Goal: Task Accomplishment & Management: Manage account settings

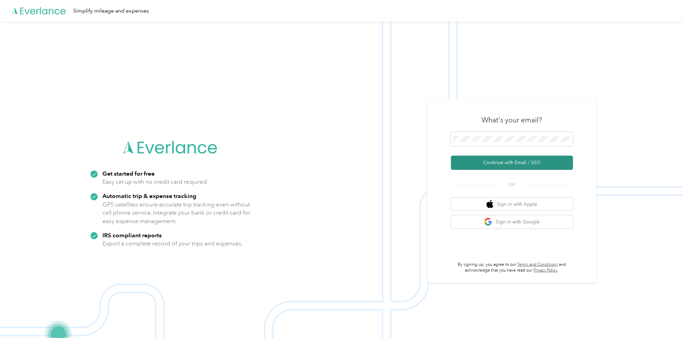
click at [514, 161] on button "Continue with Email / SSO" at bounding box center [512, 163] width 122 height 14
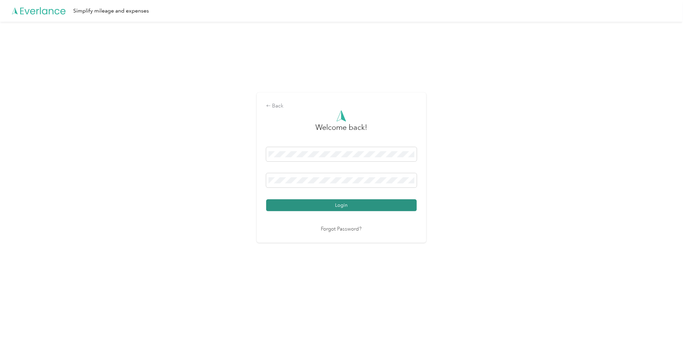
click at [345, 205] on button "Login" at bounding box center [341, 205] width 150 height 12
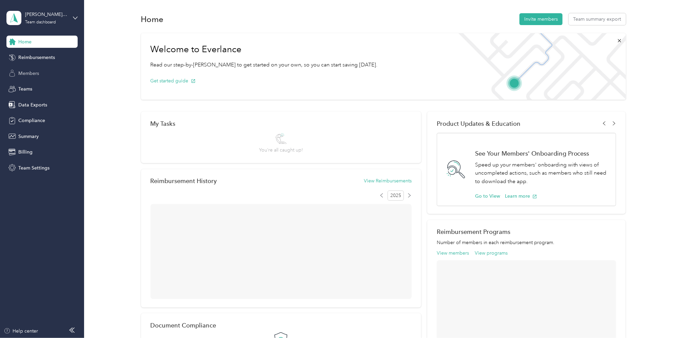
click at [24, 72] on span "Members" at bounding box center [28, 73] width 21 height 7
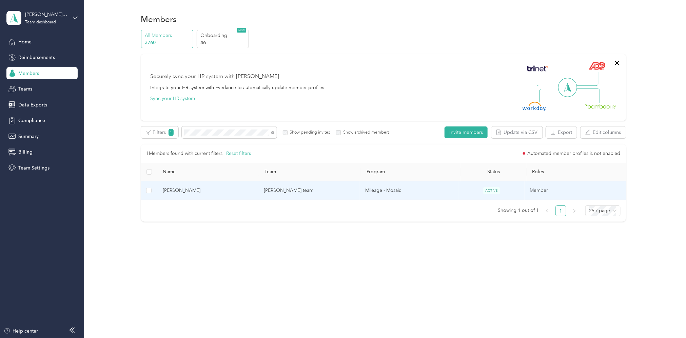
click at [288, 191] on td "[PERSON_NAME] team" at bounding box center [308, 190] width 101 height 19
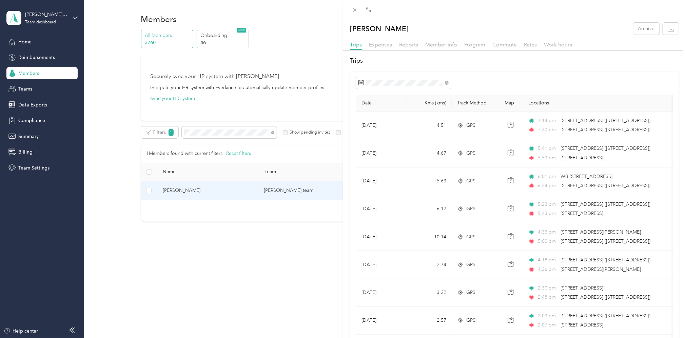
click at [231, 129] on div "[PERSON_NAME] Yalte Archive Trips Expenses Reports Member info Program Commute …" at bounding box center [343, 169] width 686 height 338
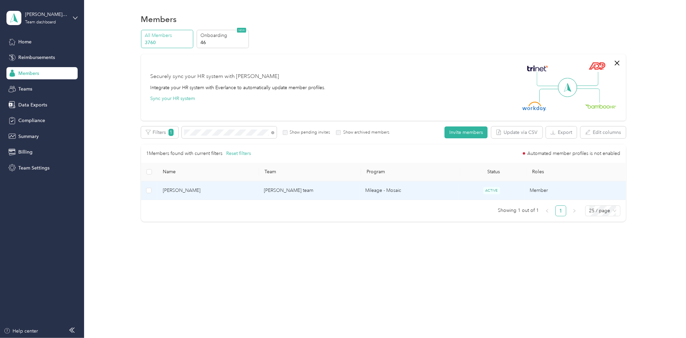
click at [291, 190] on td "[PERSON_NAME] team" at bounding box center [308, 190] width 101 height 19
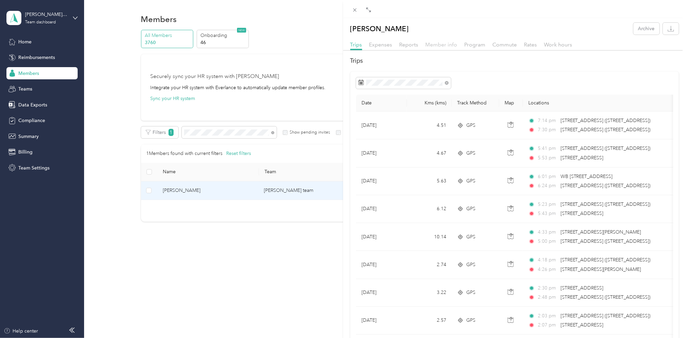
click at [439, 44] on span "Member info" at bounding box center [441, 44] width 32 height 6
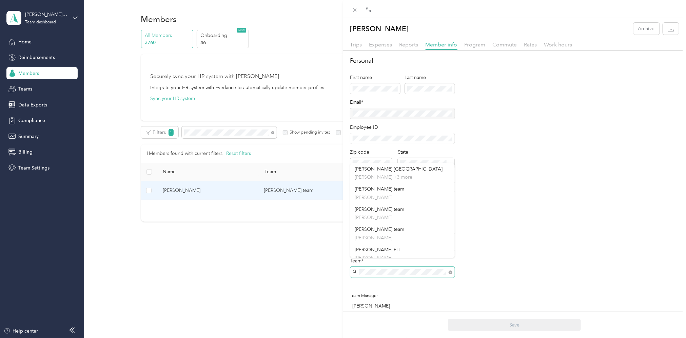
click at [357, 269] on span at bounding box center [402, 272] width 104 height 11
click at [400, 284] on p "[PERSON_NAME]" at bounding box center [402, 284] width 95 height 7
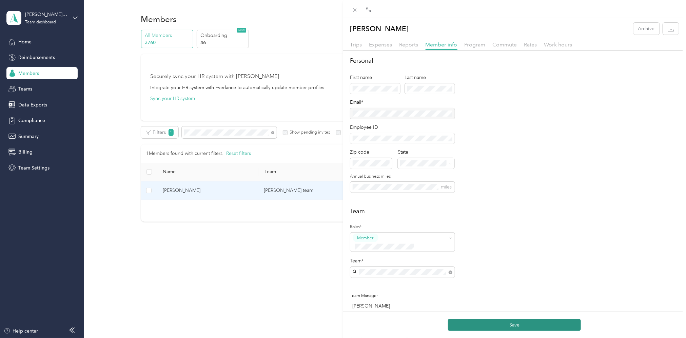
click at [513, 325] on button "Save" at bounding box center [514, 325] width 133 height 12
click at [222, 134] on div "[PERSON_NAME] Archive Trips Expenses Reports Member info Program Commute Rates …" at bounding box center [343, 169] width 686 height 338
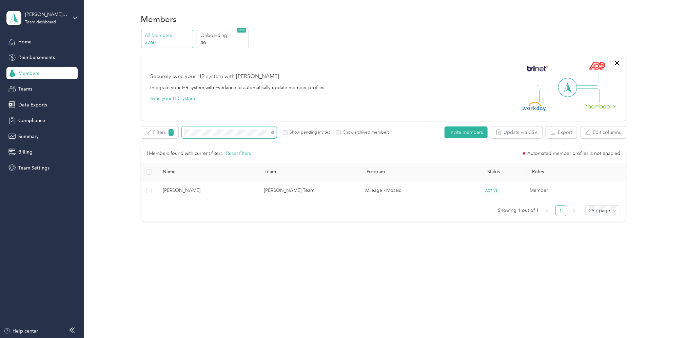
click at [150, 124] on div "All Members 3760 Onboarding 46 NEW Securely sync your HR system with Everlance …" at bounding box center [383, 129] width 485 height 198
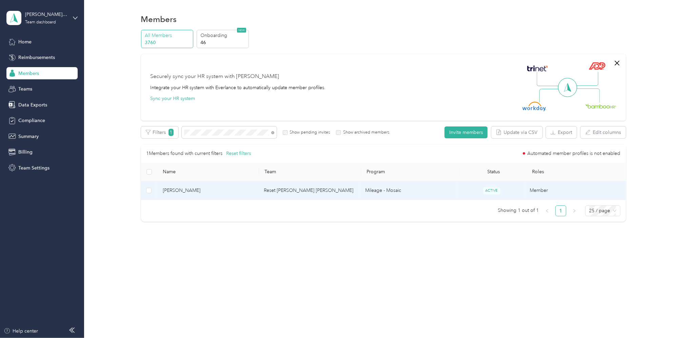
click at [297, 189] on td "Reset [PERSON_NAME] [PERSON_NAME]" at bounding box center [308, 190] width 101 height 19
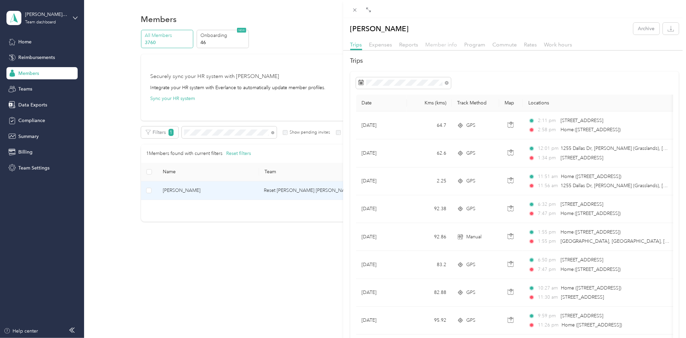
click at [451, 43] on span "Member info" at bounding box center [441, 44] width 32 height 6
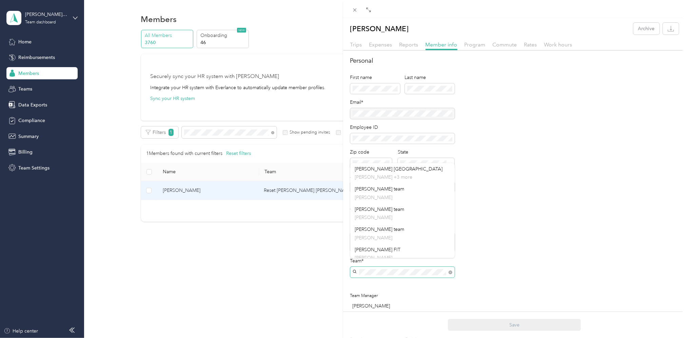
click at [354, 267] on span at bounding box center [402, 272] width 104 height 11
click at [382, 300] on div "[PERSON_NAME] RM [EMAIL_ADDRESS][PERSON_NAME][DOMAIN_NAME] +23 more" at bounding box center [402, 311] width 95 height 23
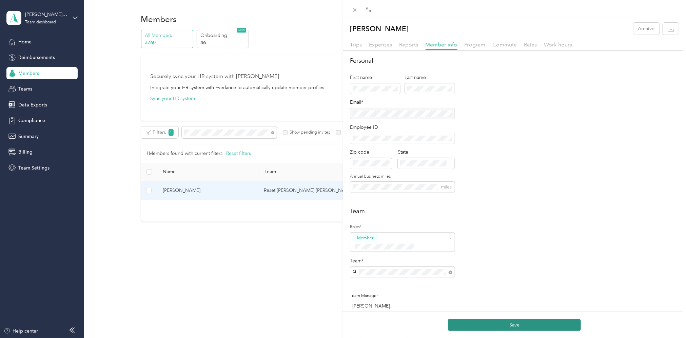
click at [511, 324] on button "Save" at bounding box center [514, 325] width 133 height 12
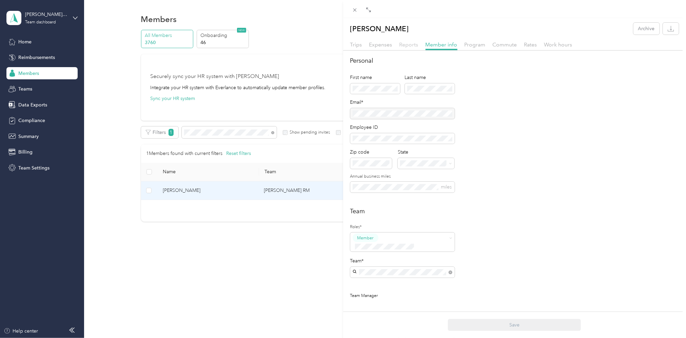
click at [410, 45] on span "Reports" at bounding box center [408, 44] width 19 height 6
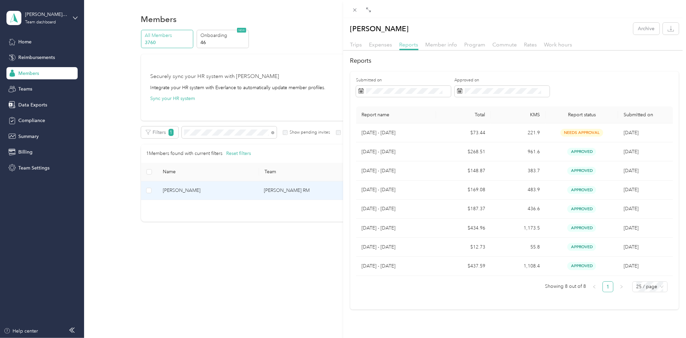
click at [413, 45] on span "Reports" at bounding box center [408, 44] width 19 height 6
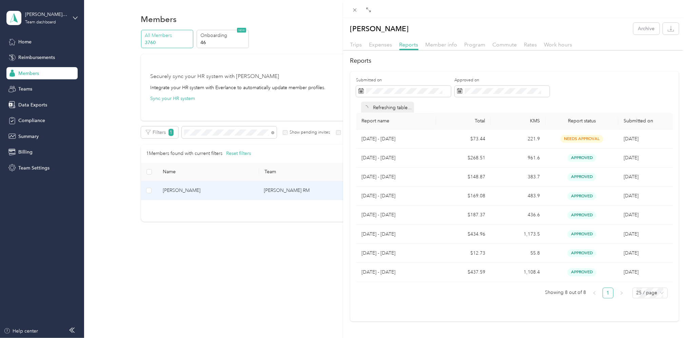
click at [28, 88] on div "[PERSON_NAME] Archive Trips Expenses Reports Member info Program Commute Rates …" at bounding box center [343, 169] width 686 height 338
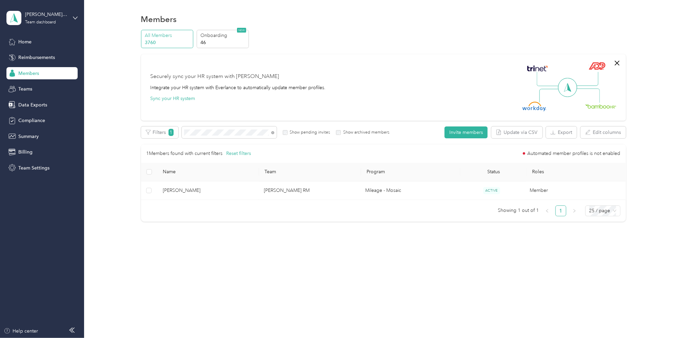
click at [28, 88] on span "Teams" at bounding box center [25, 88] width 14 height 7
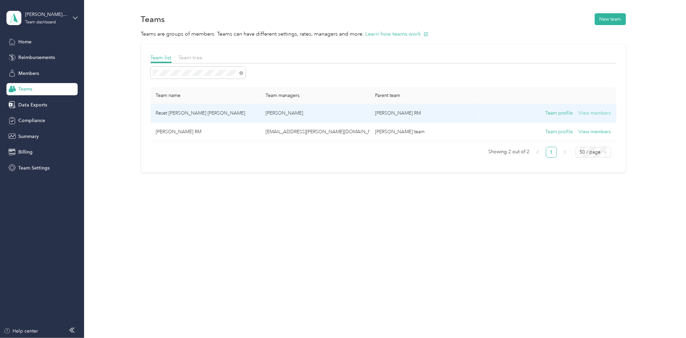
click at [592, 110] on button "View members" at bounding box center [594, 112] width 32 height 7
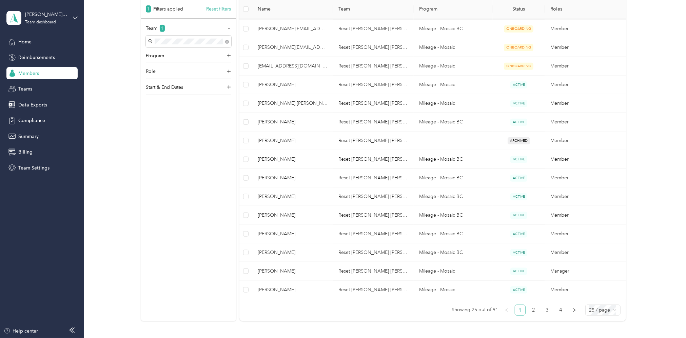
scroll to position [361, 0]
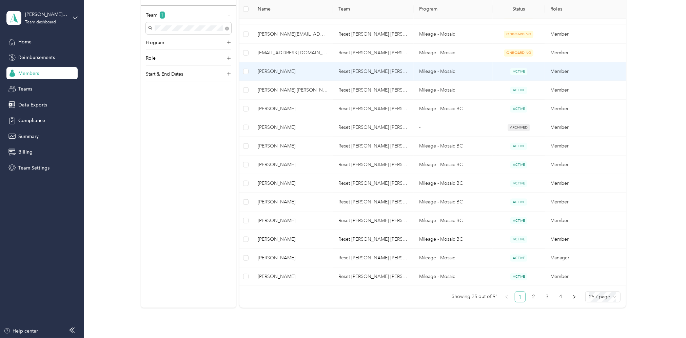
click at [249, 71] on td at bounding box center [245, 71] width 13 height 19
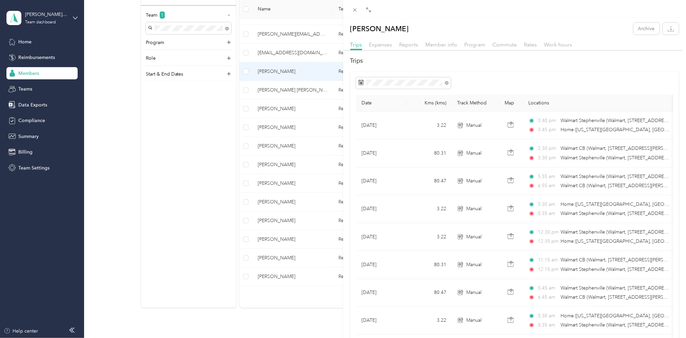
click at [247, 70] on div "[PERSON_NAME] Archive Trips Expenses Reports Member info Program Commute Rates …" at bounding box center [343, 169] width 686 height 338
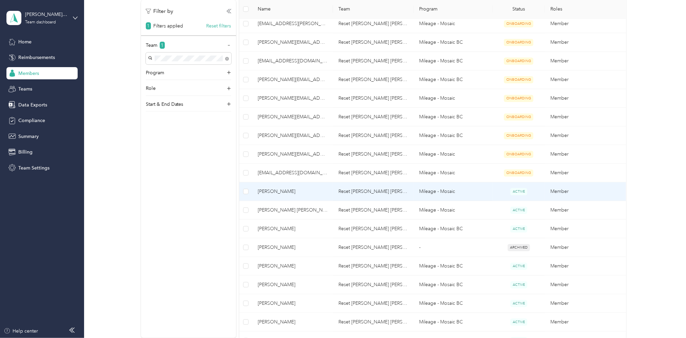
scroll to position [90, 0]
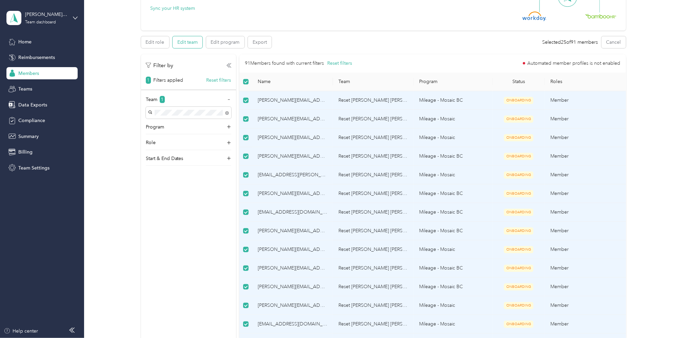
click at [190, 41] on button "Edit team" at bounding box center [187, 42] width 30 height 12
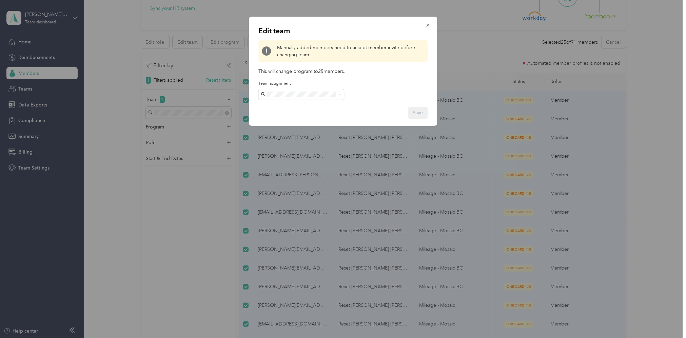
click at [284, 136] on p "[EMAIL_ADDRESS][PERSON_NAME][DOMAIN_NAME] +23 more" at bounding box center [301, 146] width 76 height 21
click at [419, 111] on button "Save" at bounding box center [418, 113] width 20 height 12
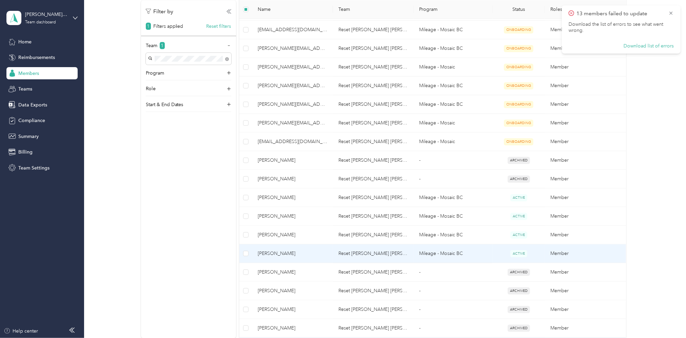
scroll to position [271, 0]
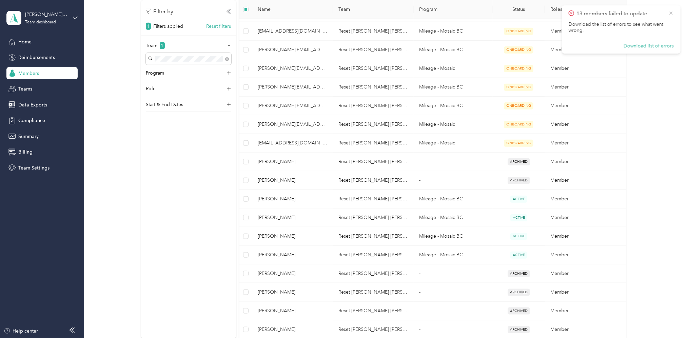
click at [673, 14] on icon at bounding box center [670, 13] width 5 height 6
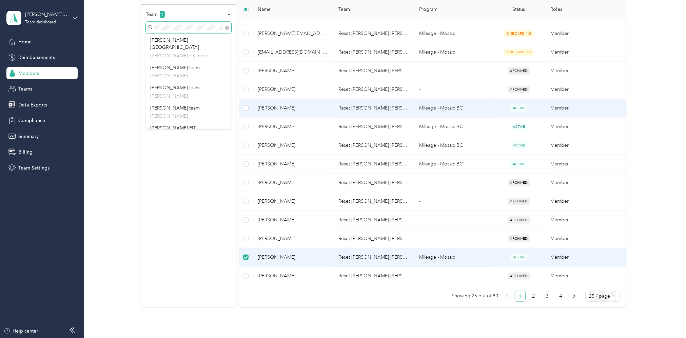
scroll to position [91, 0]
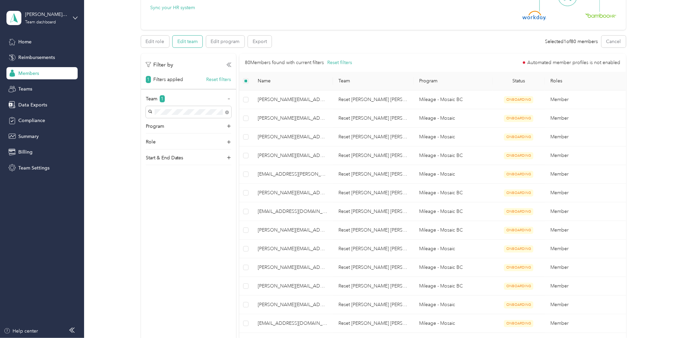
click at [186, 37] on button "Edit team" at bounding box center [187, 42] width 30 height 12
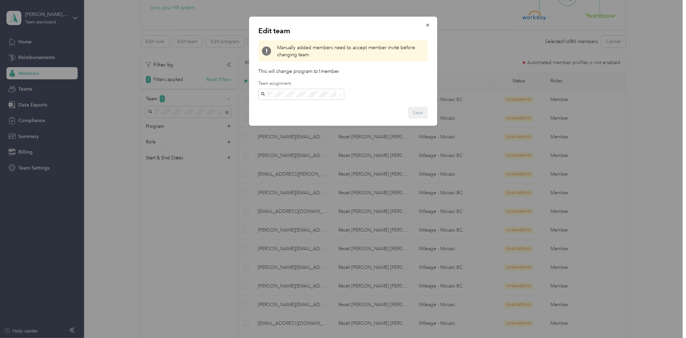
click at [300, 117] on li "[PERSON_NAME] RM [EMAIL_ADDRESS][PERSON_NAME][DOMAIN_NAME] +24 more" at bounding box center [300, 117] width 85 height 35
click at [418, 111] on button "Save" at bounding box center [418, 113] width 20 height 12
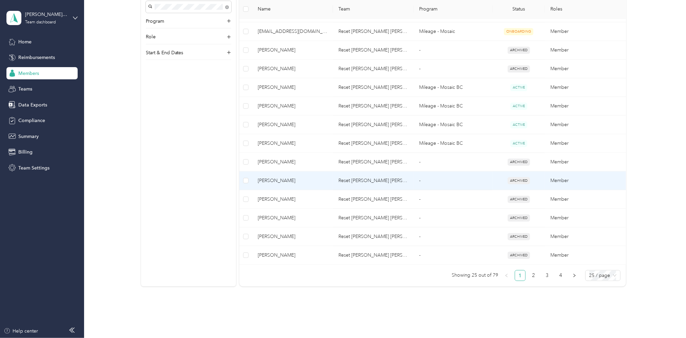
scroll to position [362, 0]
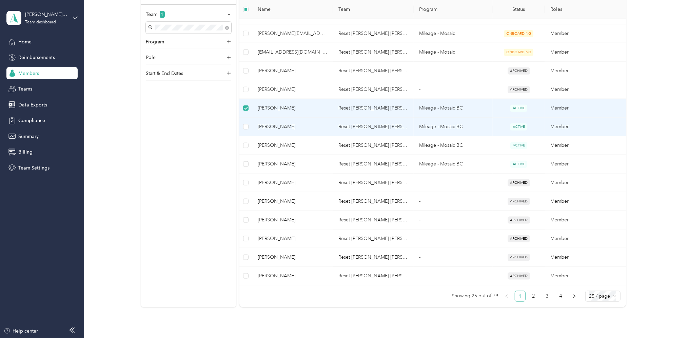
click at [248, 126] on td at bounding box center [245, 127] width 13 height 19
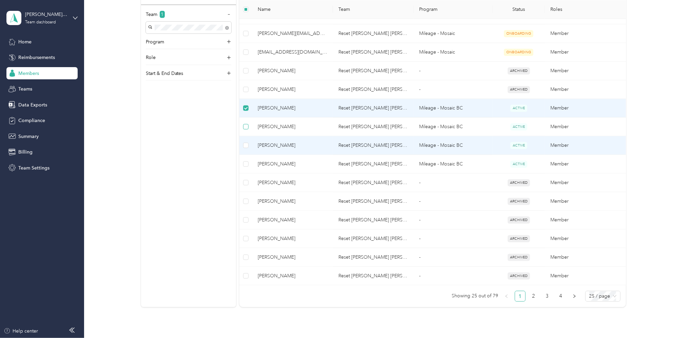
drag, startPoint x: 247, startPoint y: 139, endPoint x: 247, endPoint y: 129, distance: 9.5
click at [247, 138] on td at bounding box center [245, 145] width 13 height 19
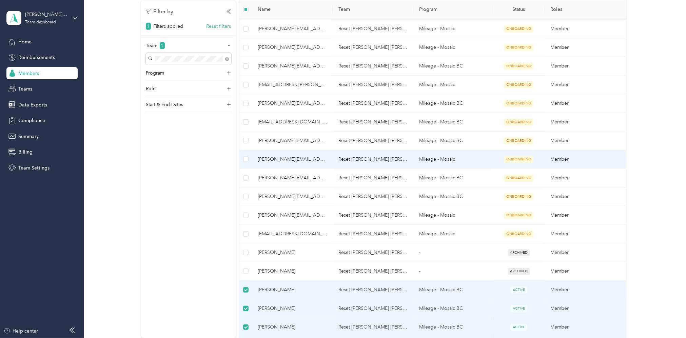
scroll to position [91, 0]
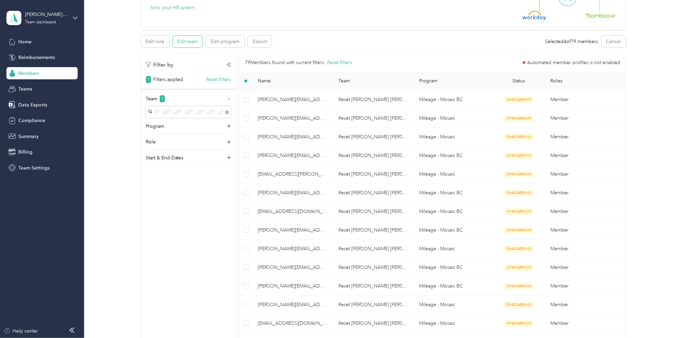
click at [182, 41] on button "Edit team" at bounding box center [187, 42] width 30 height 12
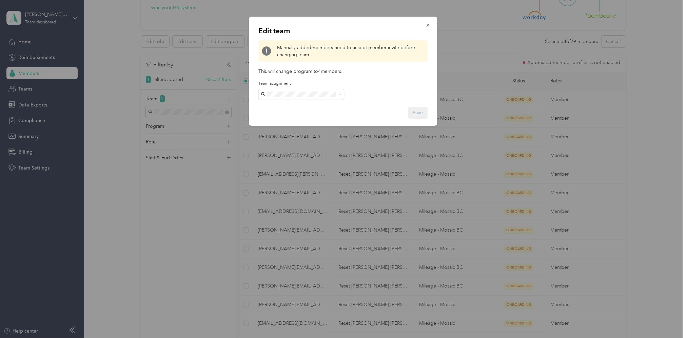
click at [297, 110] on div "[PERSON_NAME] RM [EMAIL_ADDRESS][PERSON_NAME][DOMAIN_NAME] +24 more" at bounding box center [301, 116] width 76 height 30
click at [420, 113] on button "Save" at bounding box center [418, 113] width 20 height 12
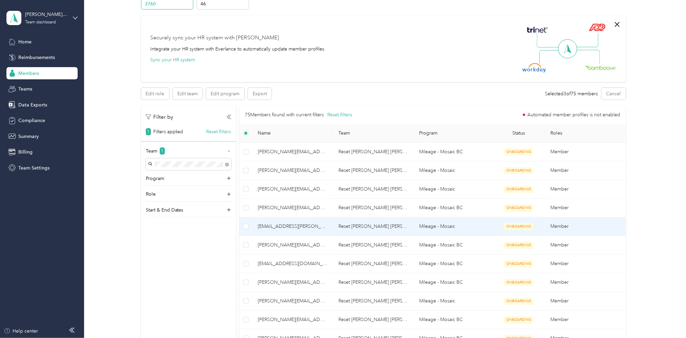
scroll to position [0, 0]
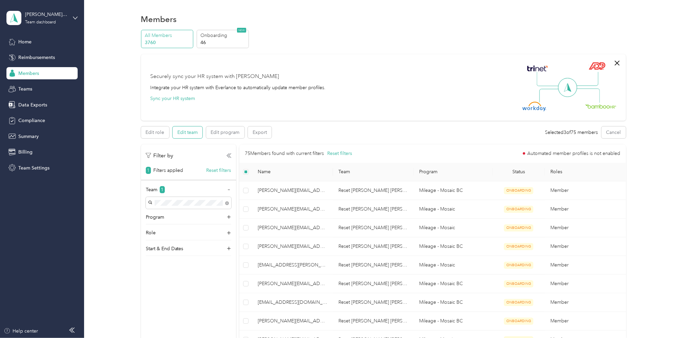
click at [183, 134] on button "Edit team" at bounding box center [187, 132] width 30 height 12
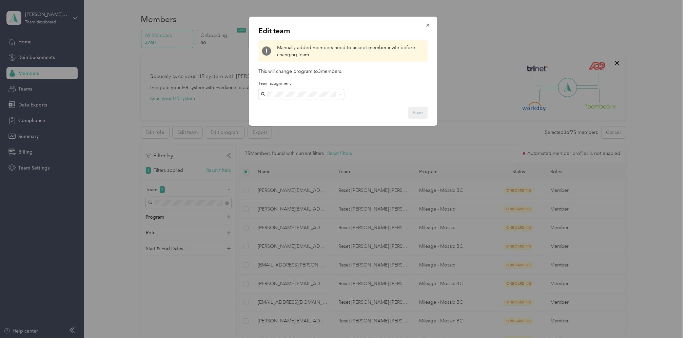
click at [298, 111] on p "[EMAIL_ADDRESS][PERSON_NAME][DOMAIN_NAME] +24 more" at bounding box center [301, 121] width 76 height 21
click at [414, 111] on button "Save" at bounding box center [418, 113] width 20 height 12
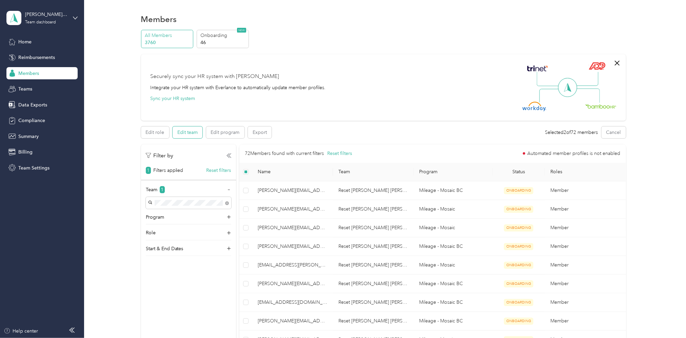
click at [187, 131] on button "Edit team" at bounding box center [187, 132] width 30 height 12
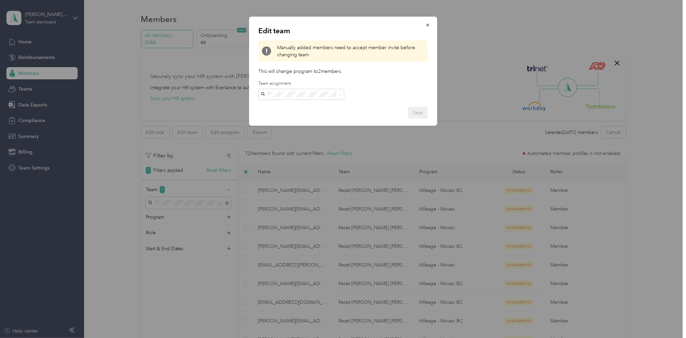
click at [282, 104] on span "[PERSON_NAME] RM" at bounding box center [286, 106] width 46 height 6
click at [421, 113] on button "Save" at bounding box center [418, 113] width 20 height 12
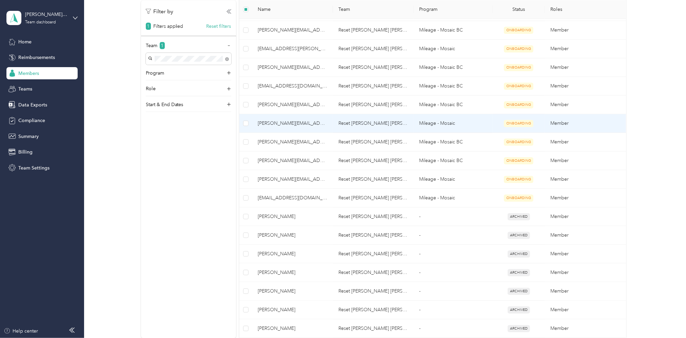
scroll to position [91, 0]
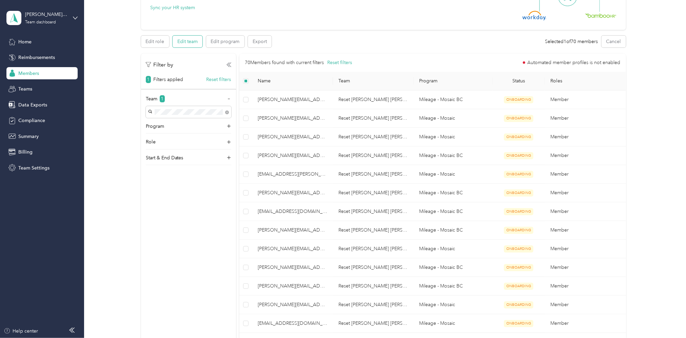
click at [192, 41] on button "Edit team" at bounding box center [187, 42] width 30 height 12
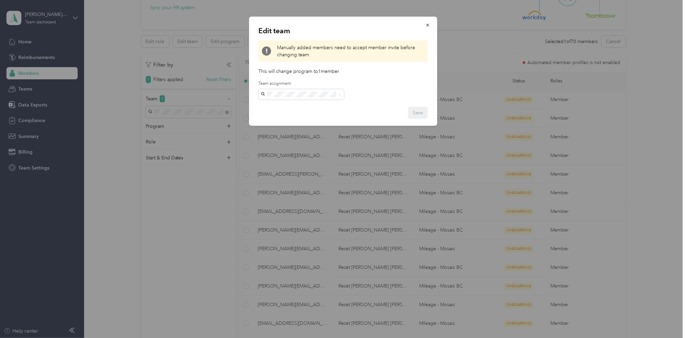
click at [302, 107] on div "[PERSON_NAME] RM [EMAIL_ADDRESS][PERSON_NAME][DOMAIN_NAME] +24 more" at bounding box center [301, 115] width 76 height 30
click at [419, 112] on button "Save" at bounding box center [418, 113] width 20 height 12
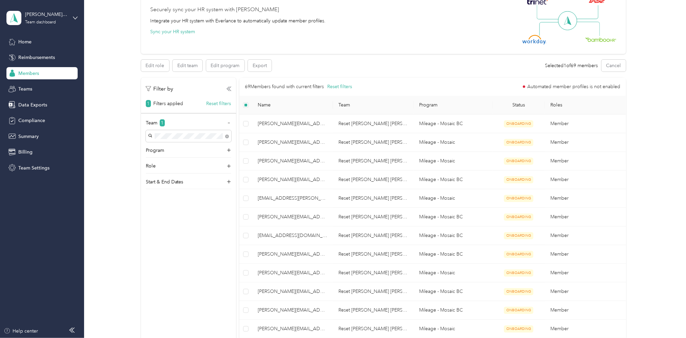
scroll to position [46, 0]
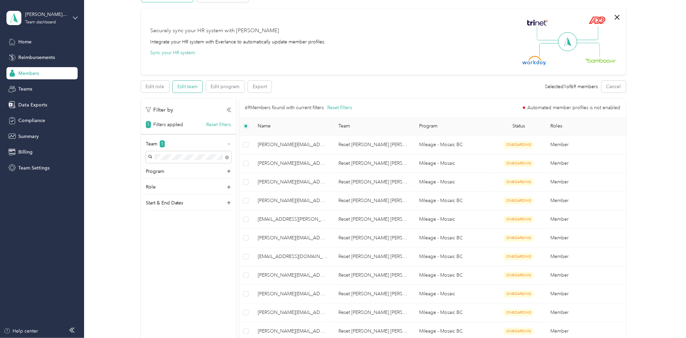
click at [182, 82] on button "Edit team" at bounding box center [187, 87] width 30 height 12
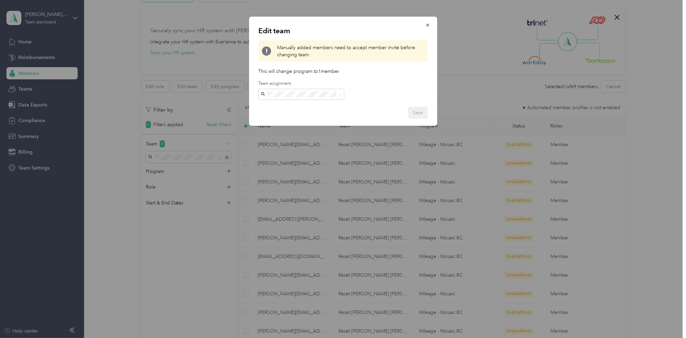
click at [306, 112] on p "[PERSON_NAME]" at bounding box center [301, 114] width 76 height 7
click at [418, 112] on button "Save" at bounding box center [418, 113] width 20 height 12
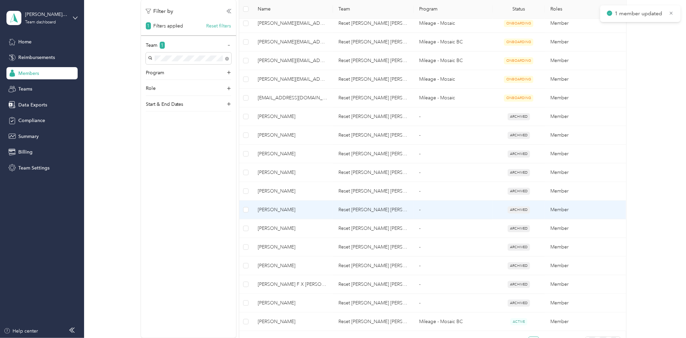
scroll to position [362, 0]
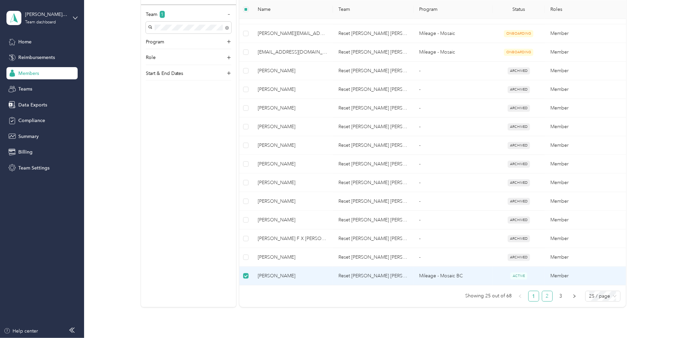
click at [545, 299] on link "2" at bounding box center [547, 296] width 10 height 10
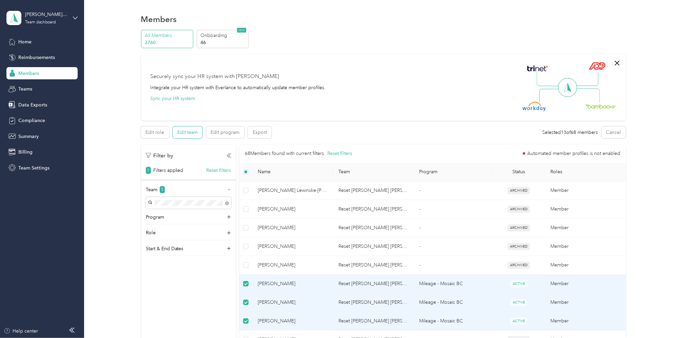
click at [192, 132] on button "Edit team" at bounding box center [187, 132] width 30 height 12
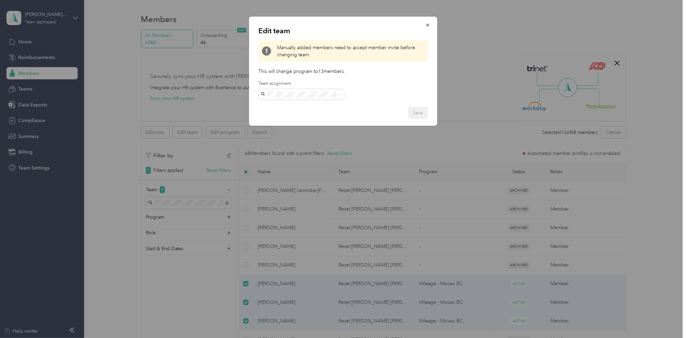
click at [304, 108] on div "[PERSON_NAME] RM [EMAIL_ADDRESS][PERSON_NAME][DOMAIN_NAME] +24 more" at bounding box center [301, 117] width 76 height 30
click at [412, 115] on button "Save" at bounding box center [418, 113] width 20 height 12
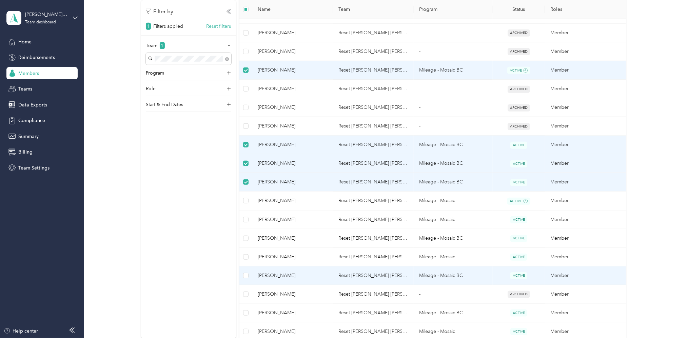
scroll to position [271, 0]
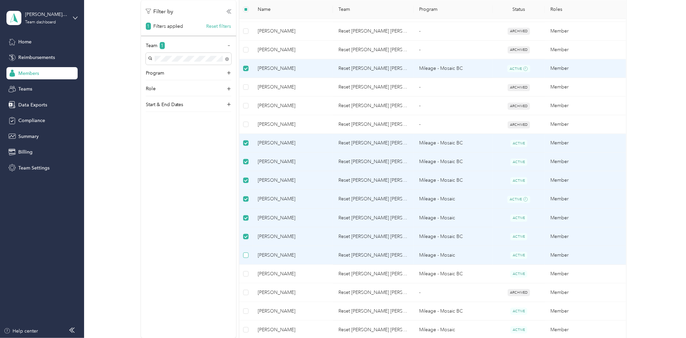
click at [246, 258] on label at bounding box center [245, 254] width 5 height 7
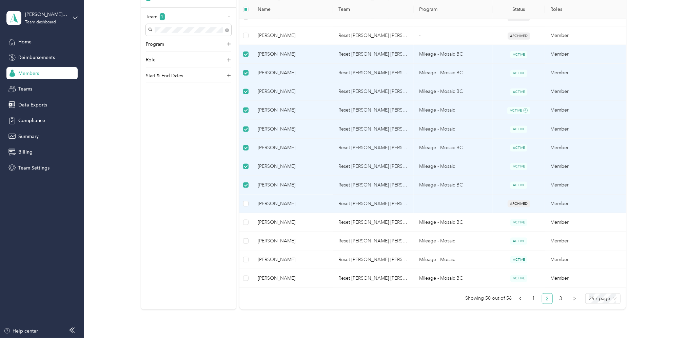
scroll to position [407, 0]
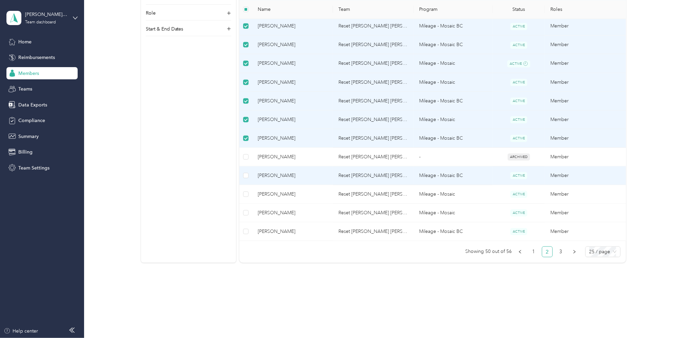
click at [246, 179] on label at bounding box center [245, 175] width 5 height 7
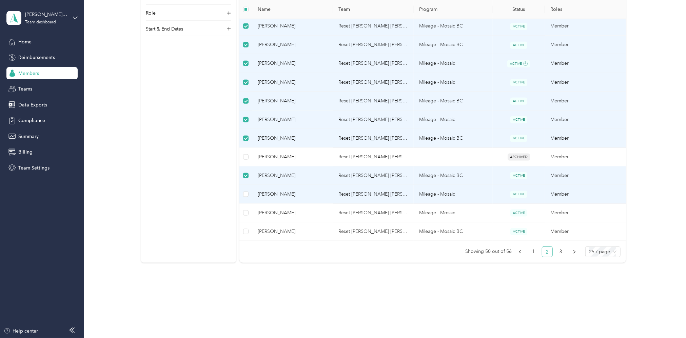
drag, startPoint x: 248, startPoint y: 192, endPoint x: 249, endPoint y: 196, distance: 4.6
click at [248, 193] on td at bounding box center [245, 194] width 13 height 19
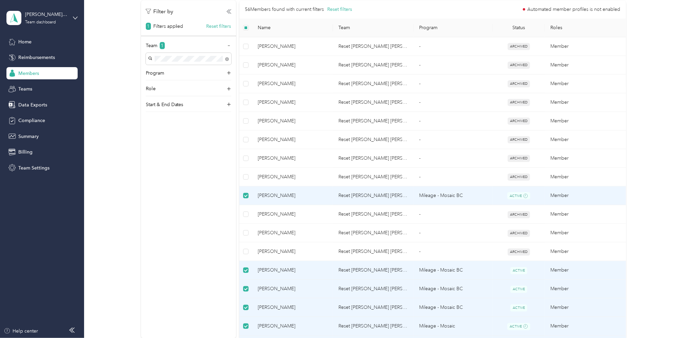
scroll to position [0, 0]
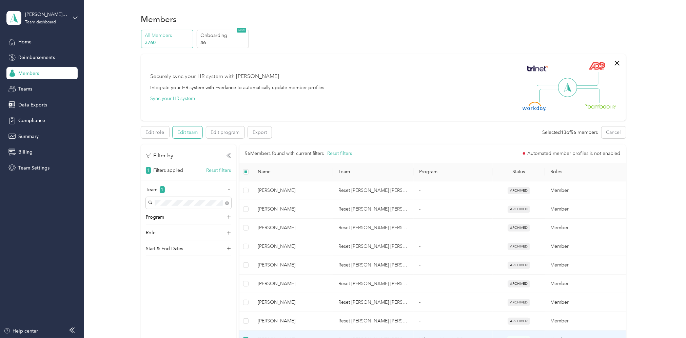
click at [188, 136] on button "Edit team" at bounding box center [187, 132] width 30 height 12
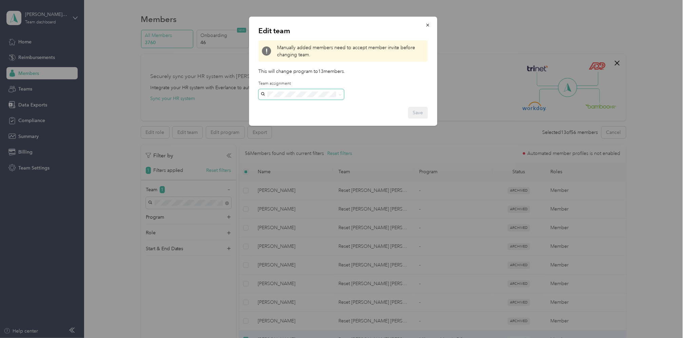
click at [281, 90] on span at bounding box center [300, 94] width 85 height 11
click at [299, 106] on div "[PERSON_NAME] RM [EMAIL_ADDRESS][PERSON_NAME][DOMAIN_NAME] +24 more" at bounding box center [301, 118] width 76 height 30
click at [421, 112] on button "Save" at bounding box center [418, 113] width 20 height 12
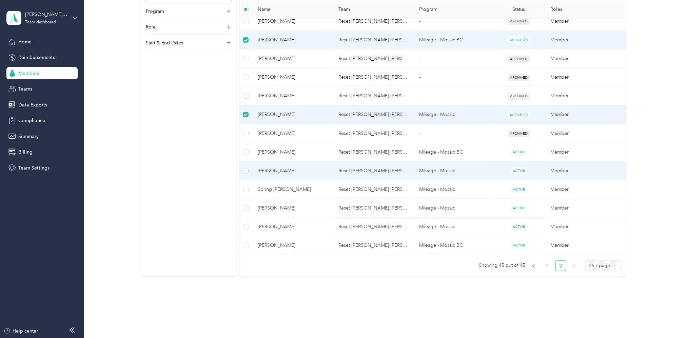
scroll to position [314, 0]
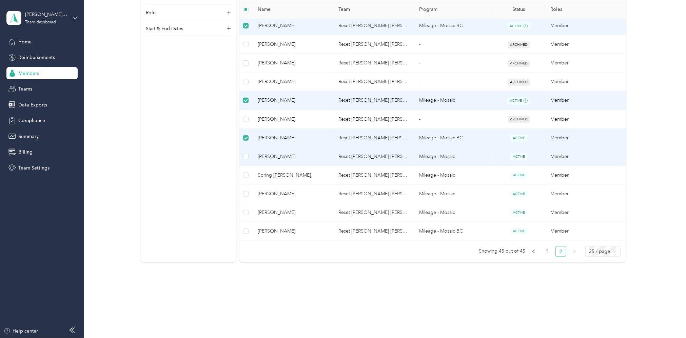
click at [242, 158] on td at bounding box center [245, 156] width 13 height 19
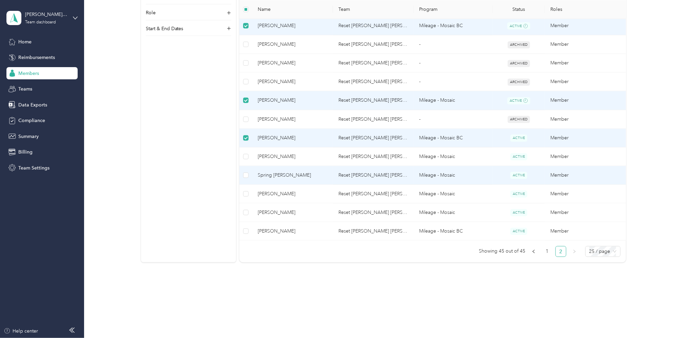
click at [248, 170] on td at bounding box center [245, 175] width 13 height 19
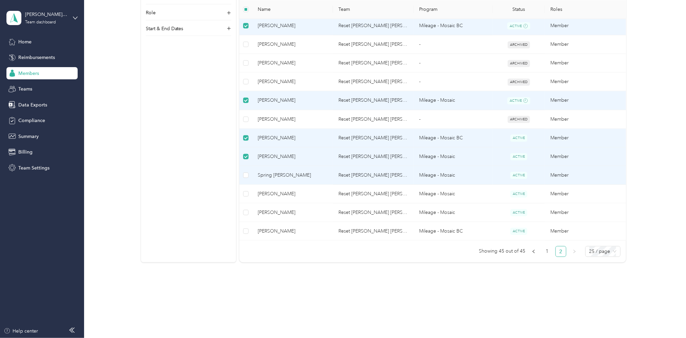
drag, startPoint x: 248, startPoint y: 174, endPoint x: 250, endPoint y: 195, distance: 20.8
click at [248, 176] on td at bounding box center [245, 175] width 13 height 19
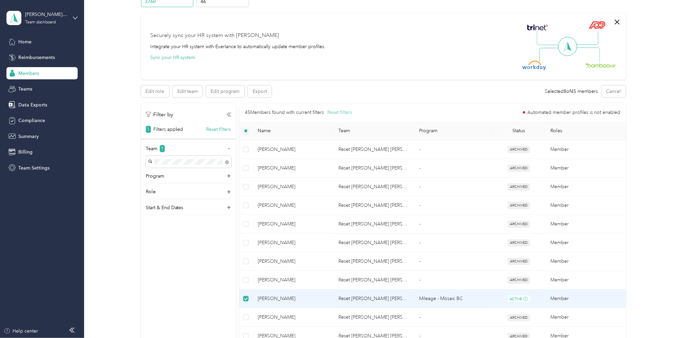
scroll to position [0, 0]
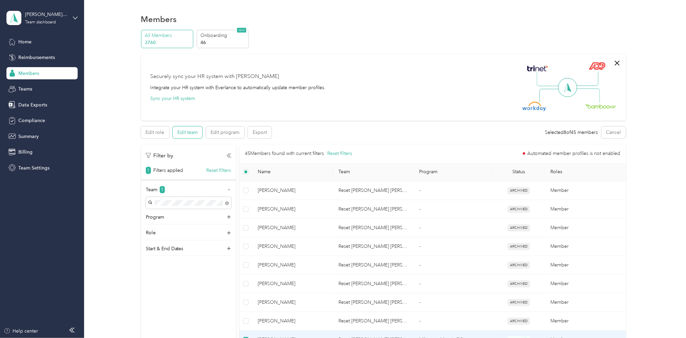
click at [183, 133] on button "Edit team" at bounding box center [187, 132] width 30 height 12
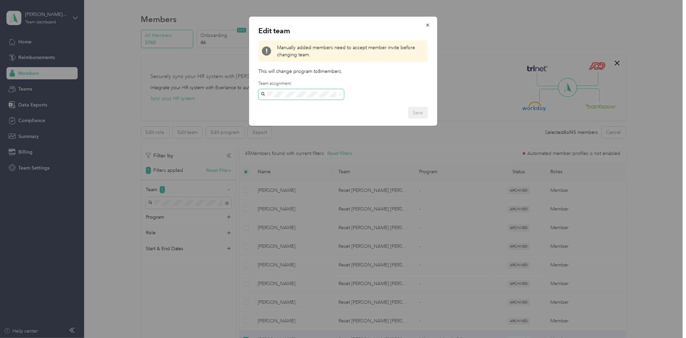
click at [317, 98] on span at bounding box center [300, 94] width 85 height 11
click at [299, 107] on div "[PERSON_NAME] RM [EMAIL_ADDRESS][PERSON_NAME][DOMAIN_NAME] +24 more" at bounding box center [301, 118] width 76 height 30
click at [416, 114] on button "Save" at bounding box center [418, 113] width 20 height 12
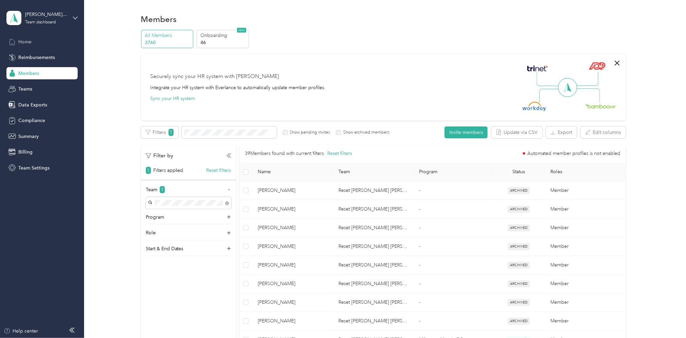
click at [21, 42] on span "Home" at bounding box center [24, 41] width 13 height 7
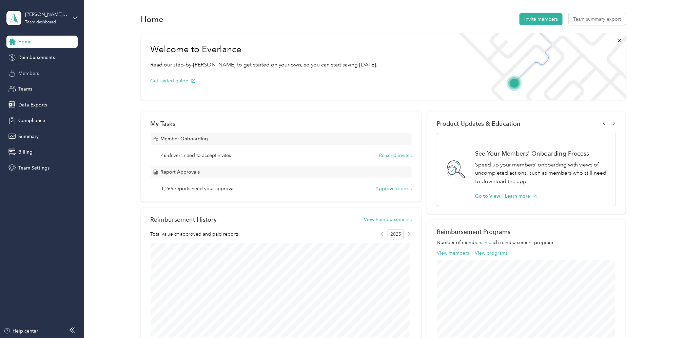
click at [24, 74] on span "Members" at bounding box center [28, 73] width 21 height 7
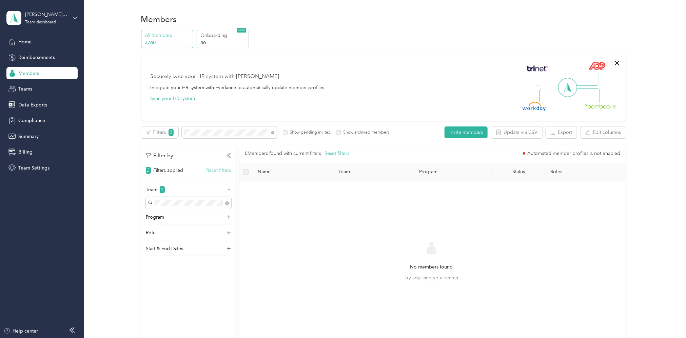
click at [219, 171] on button "Reset filters" at bounding box center [218, 170] width 25 height 7
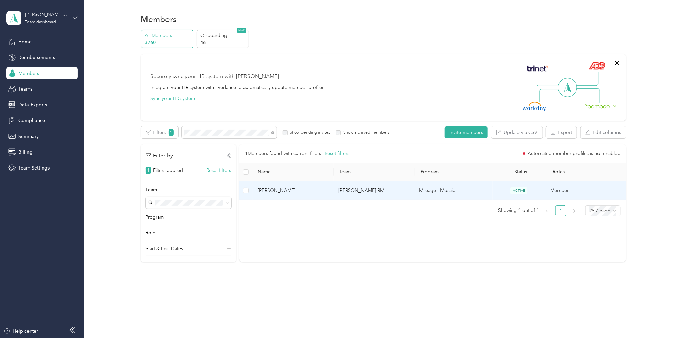
click at [369, 192] on td "[PERSON_NAME] RM" at bounding box center [373, 190] width 81 height 19
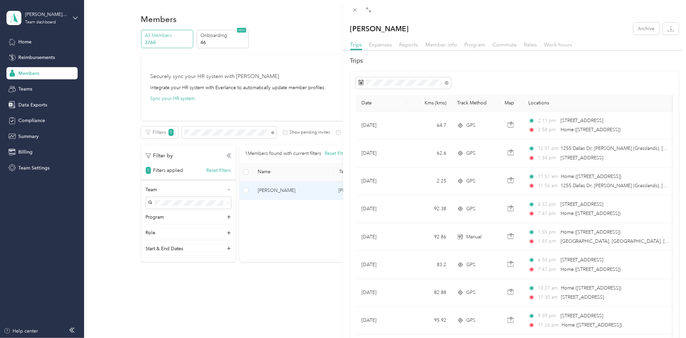
click at [228, 133] on div "[PERSON_NAME] Archive Trips Expenses Reports Member info Program Commute Rates …" at bounding box center [343, 169] width 686 height 338
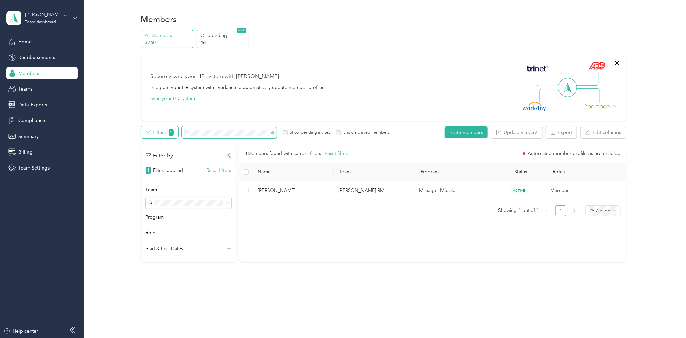
click at [163, 133] on div "Filters 1 Show pending invites Show archived members" at bounding box center [265, 132] width 248 height 12
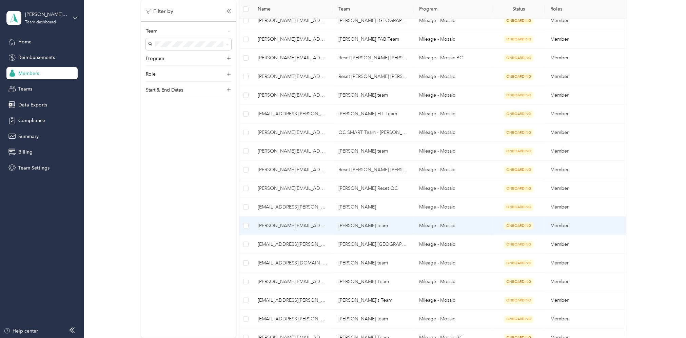
scroll to position [407, 0]
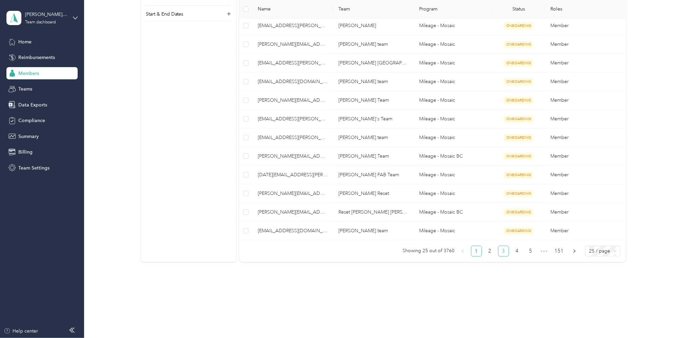
click at [500, 250] on link "3" at bounding box center [503, 251] width 10 height 10
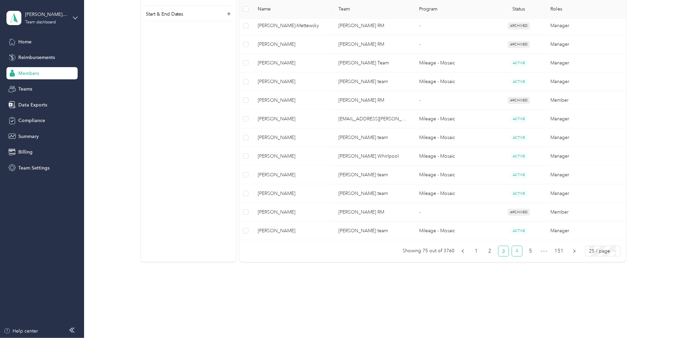
click at [516, 252] on link "4" at bounding box center [517, 251] width 10 height 10
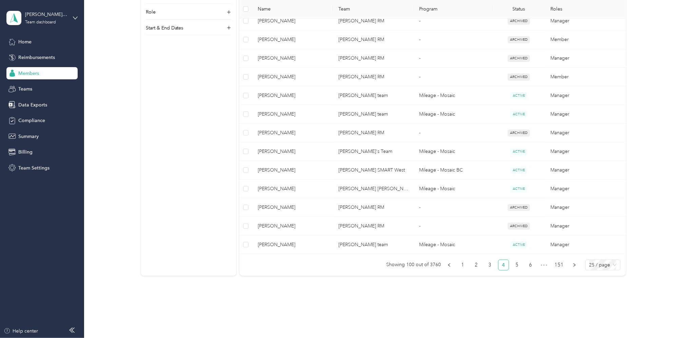
scroll to position [407, 0]
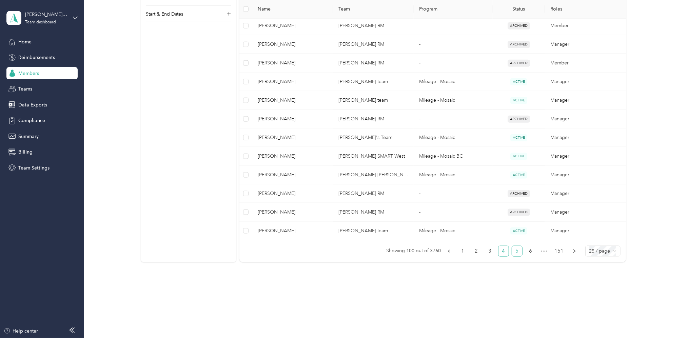
click at [516, 250] on link "5" at bounding box center [517, 251] width 10 height 10
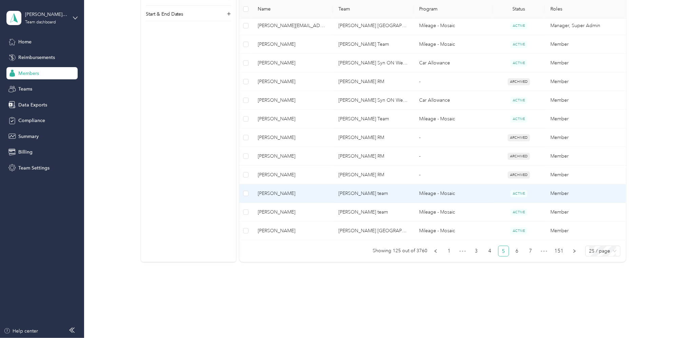
click at [279, 192] on span "[PERSON_NAME]" at bounding box center [293, 193] width 70 height 7
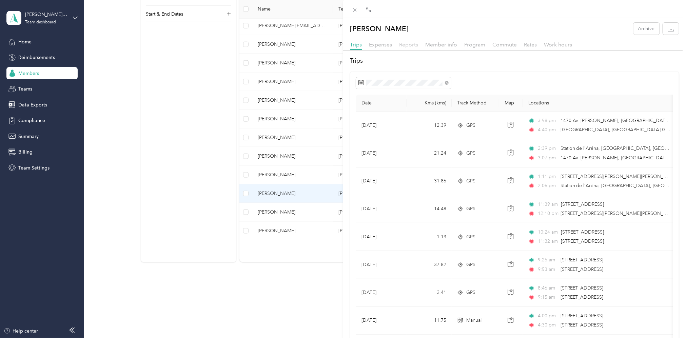
click at [410, 47] on span "Reports" at bounding box center [408, 44] width 19 height 6
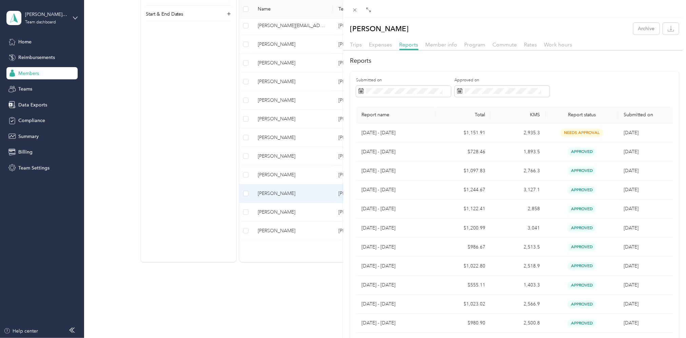
drag, startPoint x: 153, startPoint y: 97, endPoint x: 165, endPoint y: 101, distance: 12.7
click at [153, 97] on div "[PERSON_NAME] Archive Trips Expenses Reports Member info Program Commute Rates …" at bounding box center [343, 169] width 686 height 338
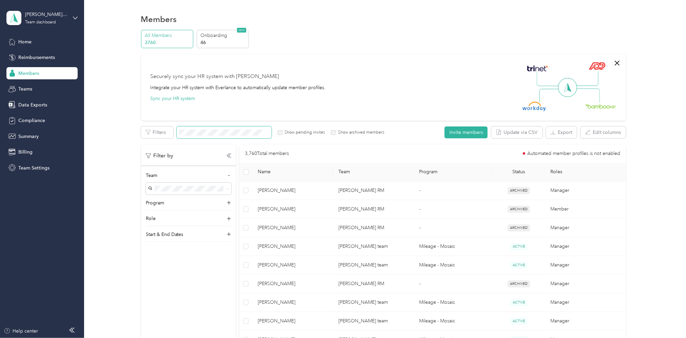
click at [228, 126] on span at bounding box center [224, 132] width 95 height 12
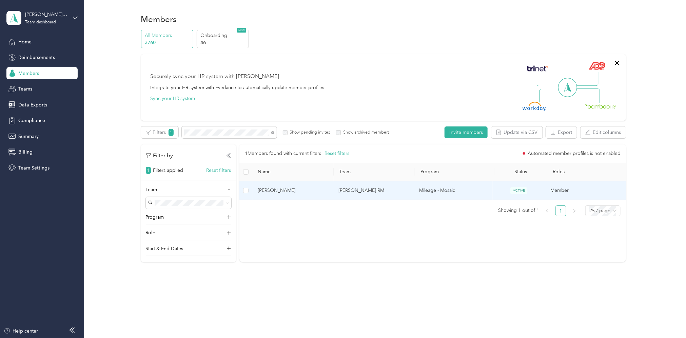
click at [362, 187] on td "[PERSON_NAME] RM" at bounding box center [373, 190] width 81 height 19
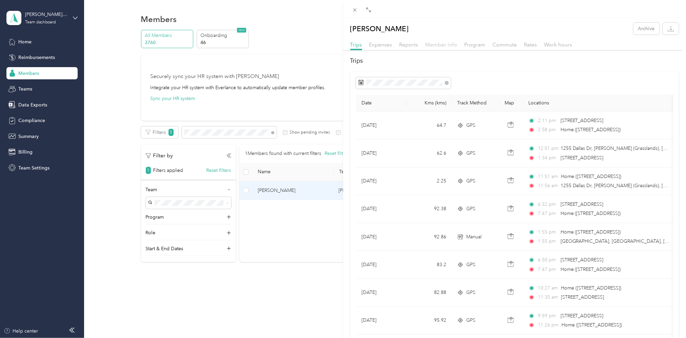
click at [432, 44] on span "Member info" at bounding box center [441, 44] width 32 height 6
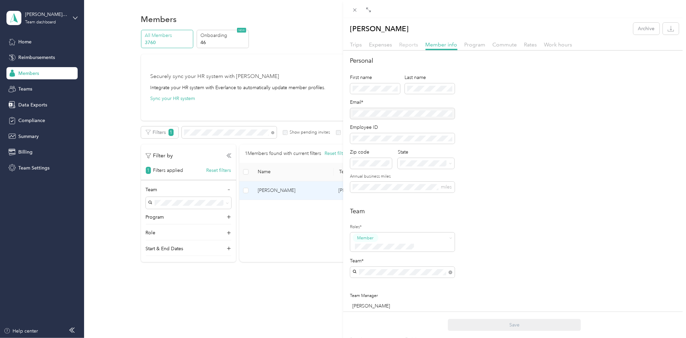
click at [409, 45] on div "Reports" at bounding box center [408, 45] width 19 height 8
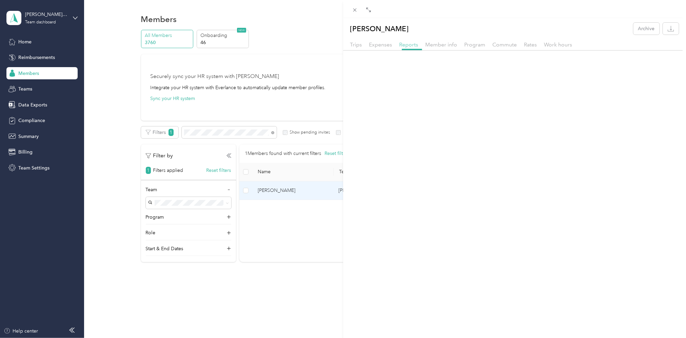
click at [409, 45] on span "Reports" at bounding box center [408, 44] width 19 height 6
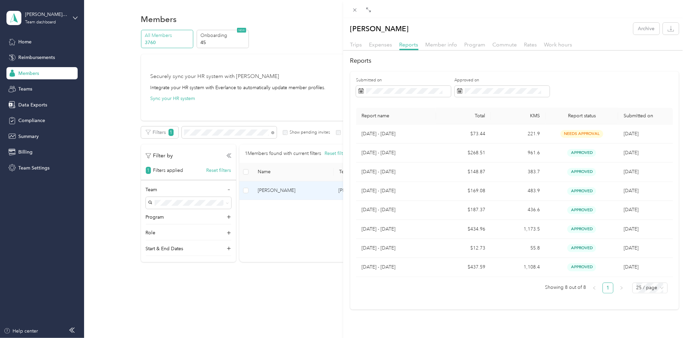
click at [246, 112] on div "[PERSON_NAME] Archive Trips Expenses Reports Member info Program Commute Rates …" at bounding box center [343, 169] width 686 height 338
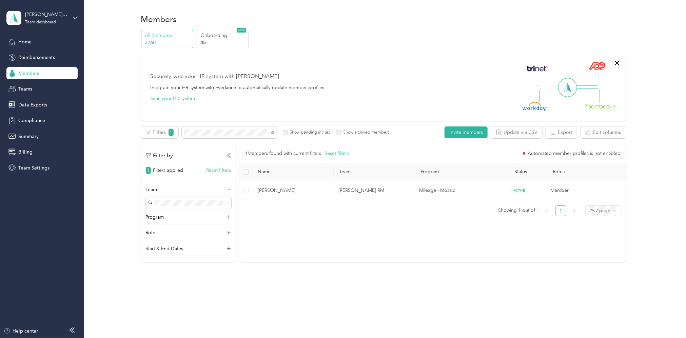
click at [213, 172] on button "Reset filters" at bounding box center [218, 170] width 25 height 7
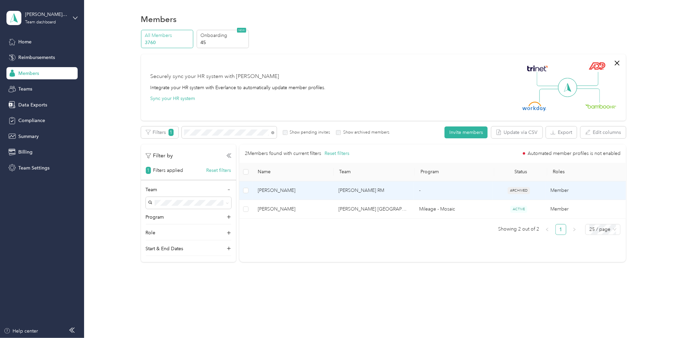
click at [368, 190] on td "[PERSON_NAME] RM" at bounding box center [373, 190] width 81 height 19
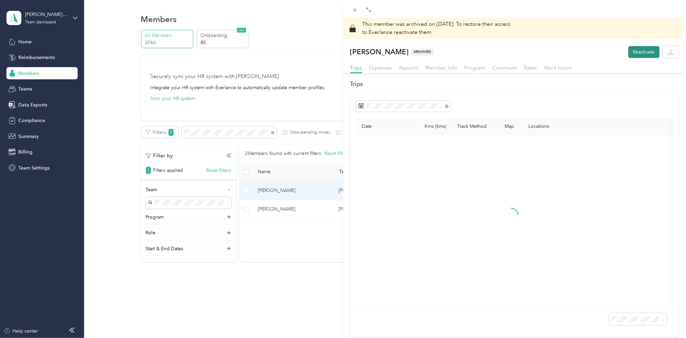
click at [636, 53] on button "Reactivate" at bounding box center [643, 52] width 31 height 12
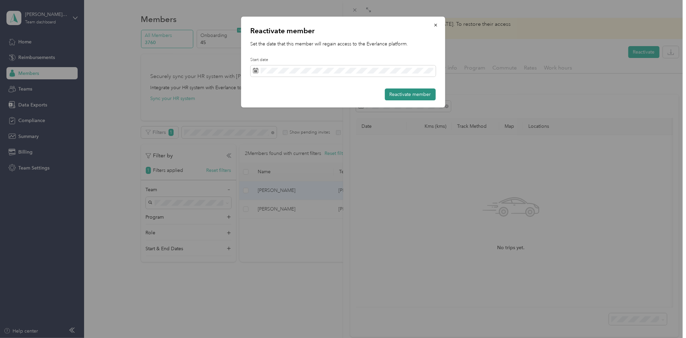
click at [409, 97] on button "Reactivate member" at bounding box center [410, 94] width 51 height 12
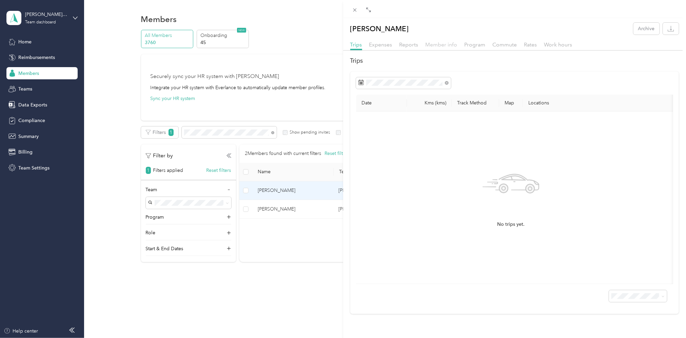
click at [442, 44] on span "Member info" at bounding box center [441, 44] width 32 height 6
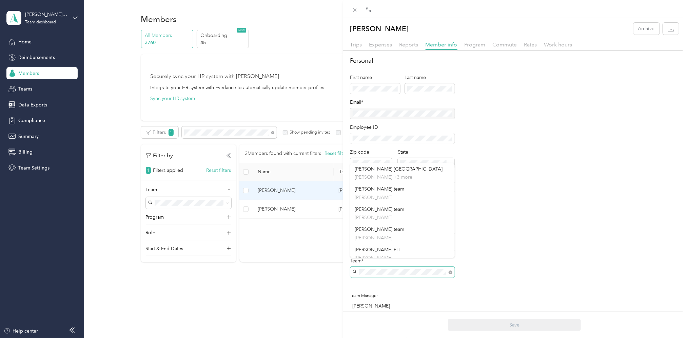
click at [344, 267] on div "Personal First name Last name Email* Employee ID Zip code State Annual business…" at bounding box center [514, 337] width 343 height 562
click at [384, 285] on li "[PERSON_NAME] Team [PERSON_NAME]" at bounding box center [402, 280] width 104 height 20
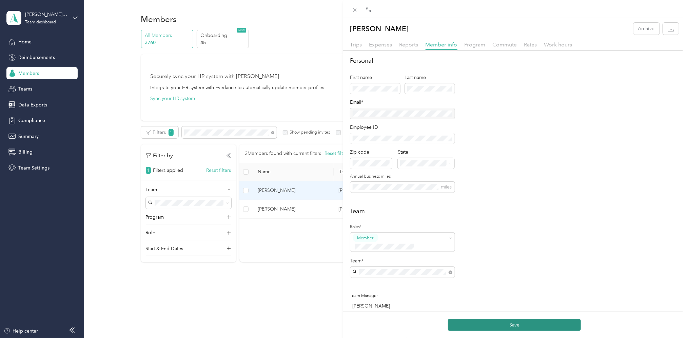
click at [497, 321] on button "Save" at bounding box center [514, 325] width 133 height 12
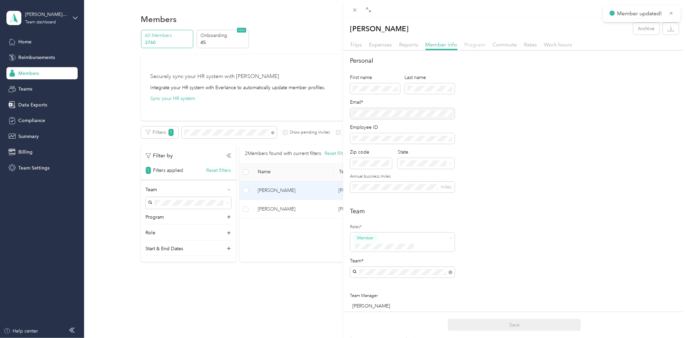
click at [475, 44] on span "Program" at bounding box center [474, 44] width 21 height 6
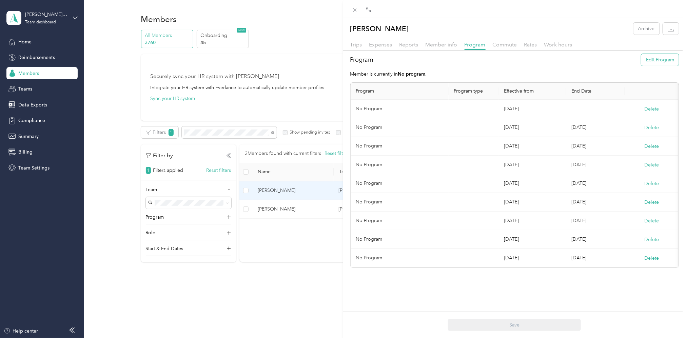
click at [657, 60] on button "Edit Program" at bounding box center [660, 60] width 38 height 12
click at [392, 149] on div "Mileage - Mosaic (CPM)" at bounding box center [399, 148] width 76 height 7
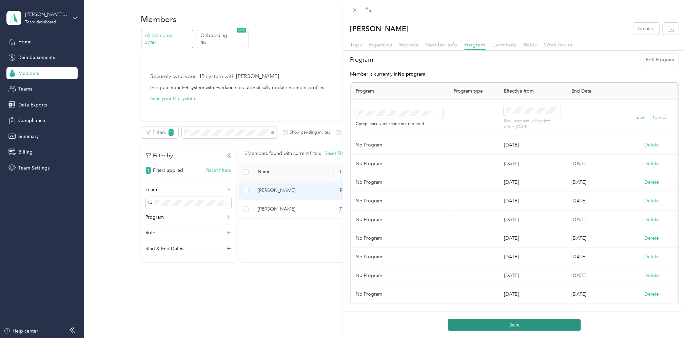
click at [513, 326] on button "Save" at bounding box center [514, 325] width 133 height 12
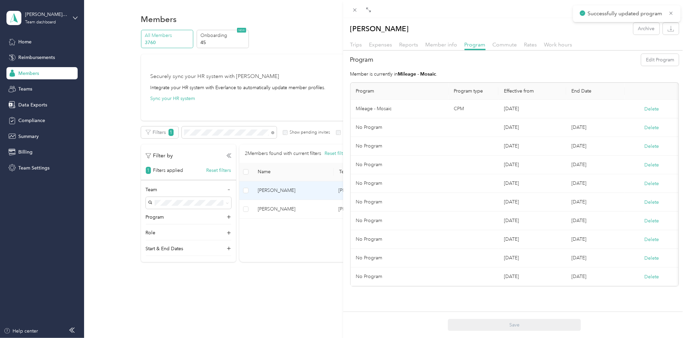
click at [439, 41] on div "Member info" at bounding box center [441, 45] width 32 height 8
